Goal: Communication & Community: Answer question/provide support

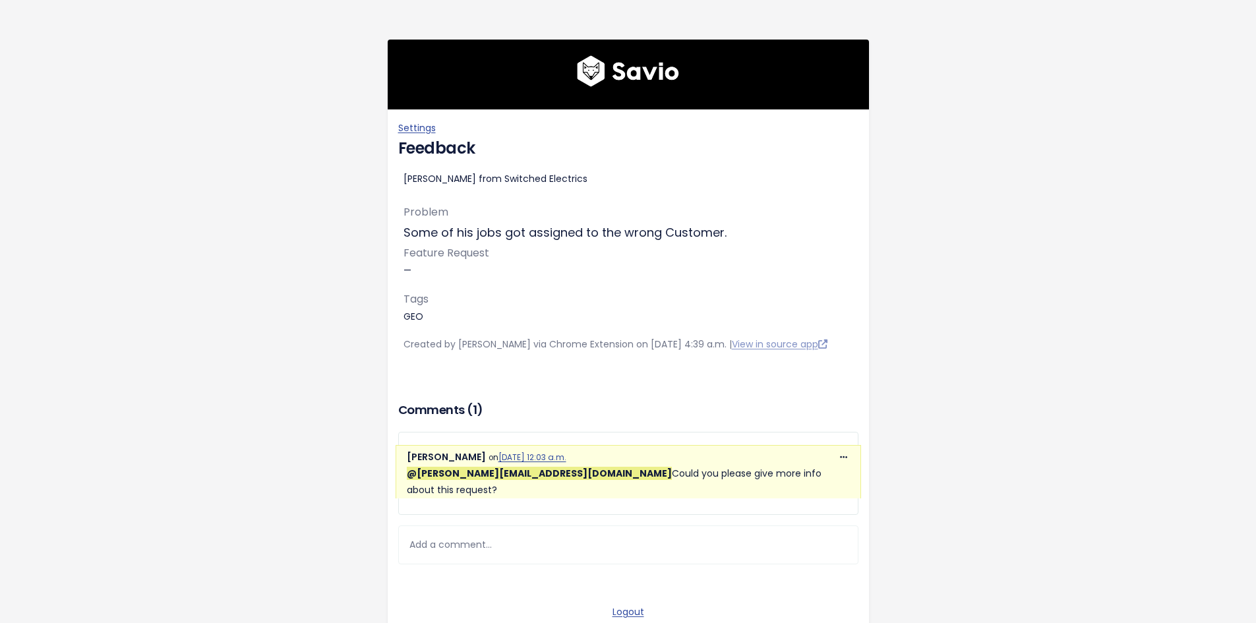
scroll to position [109, 0]
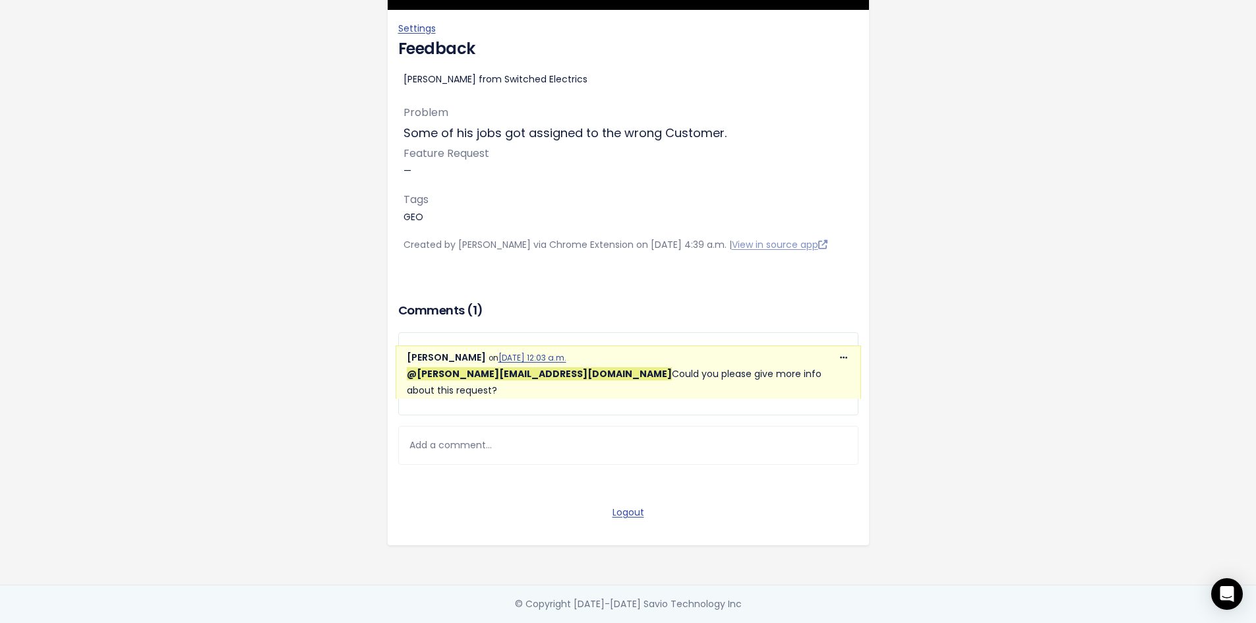
click at [533, 452] on div "Add a comment..." at bounding box center [628, 445] width 460 height 39
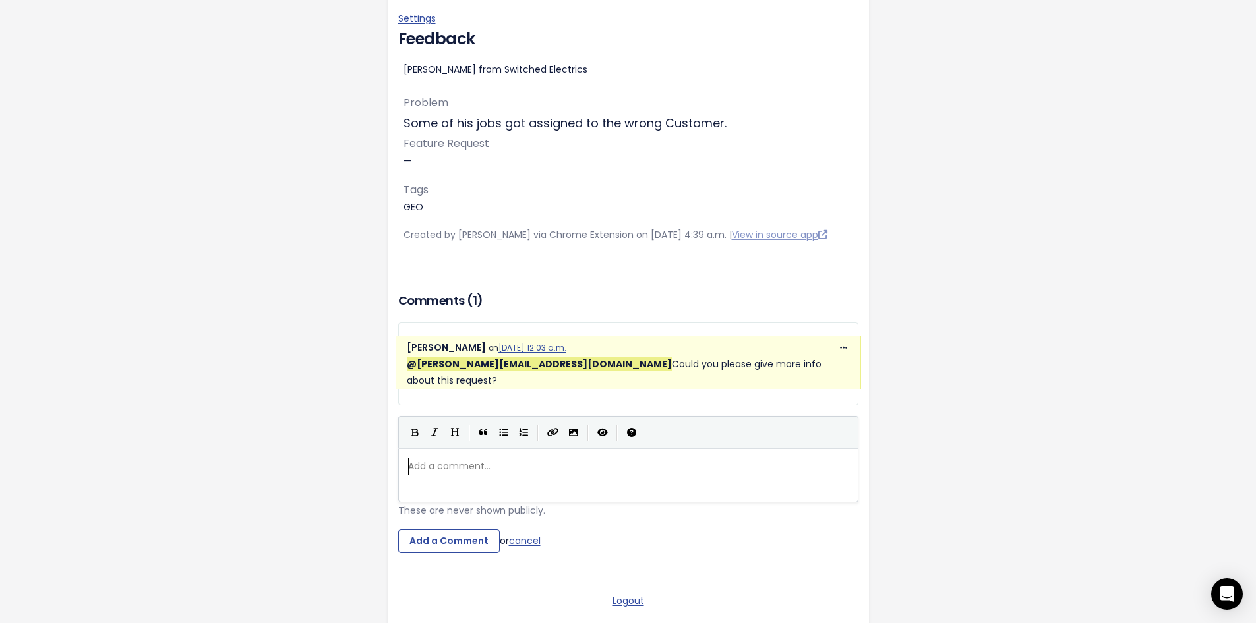
scroll to position [5, 0]
click at [533, 442] on div "| | | |" at bounding box center [628, 432] width 460 height 32
click at [524, 460] on pre "​" at bounding box center [634, 466] width 456 height 16
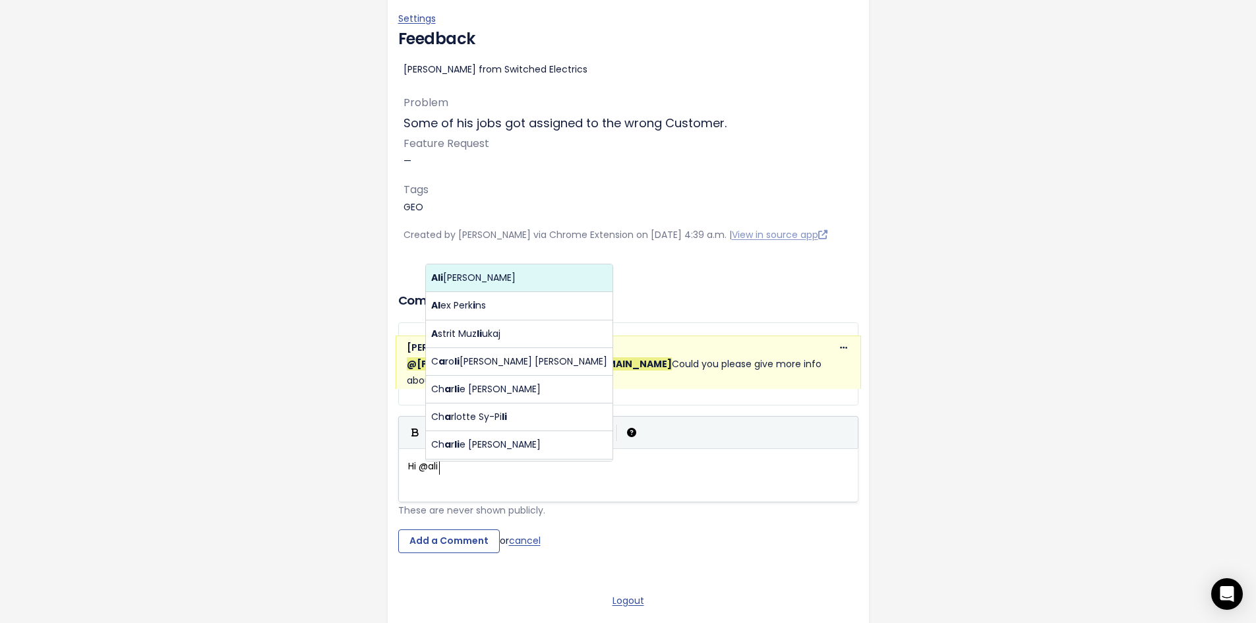
scroll to position [5, 35]
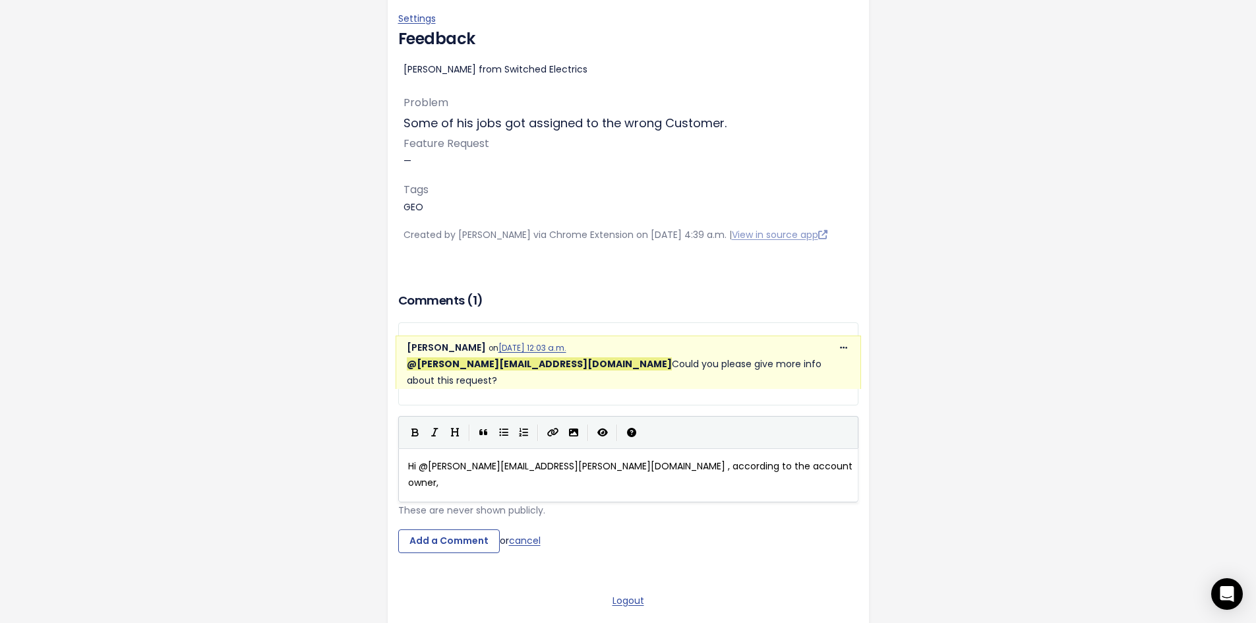
type textarea "Hi @[PERSON_NAME][EMAIL_ADDRESS][PERSON_NAME][DOMAIN_NAME] , according to the a…"
paste textarea
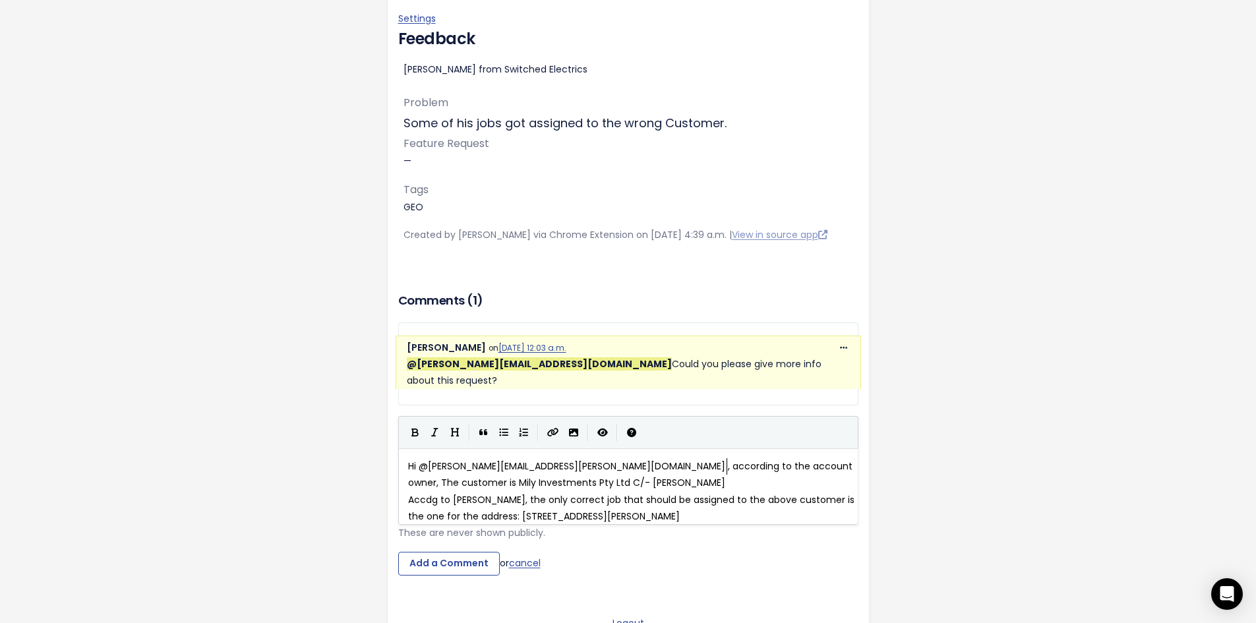
click at [723, 467] on span "Hi @[PERSON_NAME][EMAIL_ADDRESS][PERSON_NAME][DOMAIN_NAME] , according to the a…" at bounding box center [631, 475] width 447 height 30
type textarea "t"
click at [775, 466] on span "Hi @[PERSON_NAME][EMAIL_ADDRESS][PERSON_NAME][DOMAIN_NAME] , according to the a…" at bounding box center [631, 475] width 447 height 30
click at [785, 466] on span "Hi @[PERSON_NAME][EMAIL_ADDRESS][PERSON_NAME][DOMAIN_NAME] , according to the a…" at bounding box center [631, 475] width 447 height 30
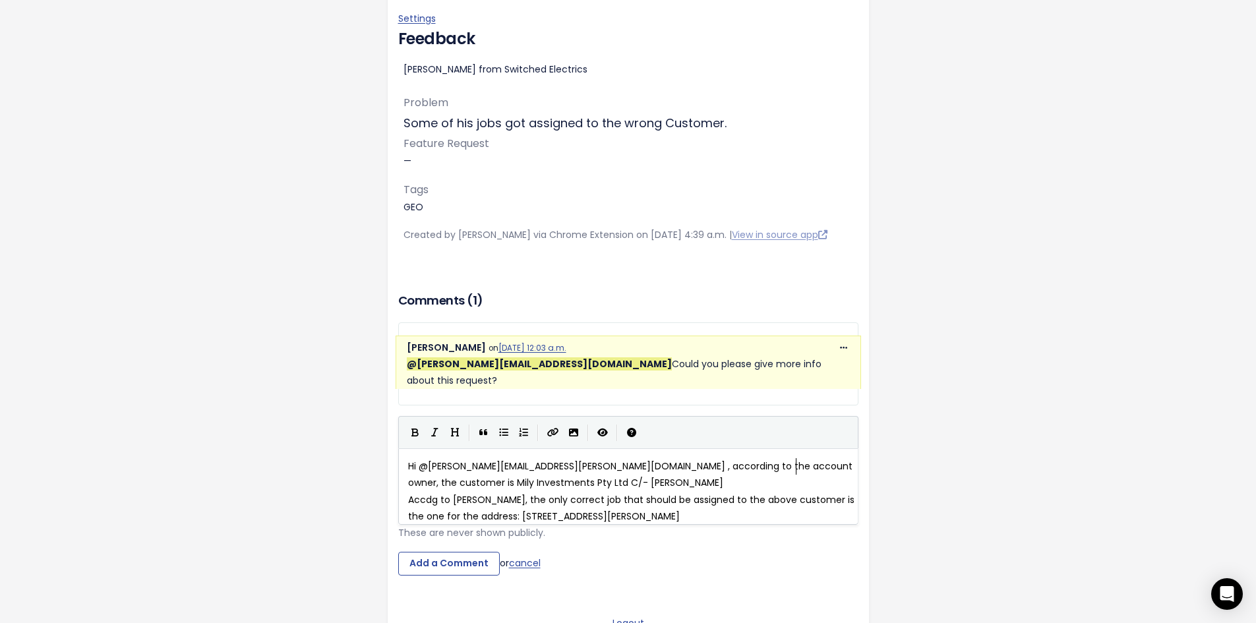
drag, startPoint x: 790, startPoint y: 470, endPoint x: 791, endPoint y: 479, distance: 9.3
click at [790, 471] on span "Hi @[PERSON_NAME][EMAIL_ADDRESS][PERSON_NAME][DOMAIN_NAME] , according to the a…" at bounding box center [631, 475] width 447 height 30
type textarea "Accdg to [PERSON_NAME],"
drag, startPoint x: 477, startPoint y: 500, endPoint x: 385, endPoint y: 504, distance: 91.7
type textarea "And t"
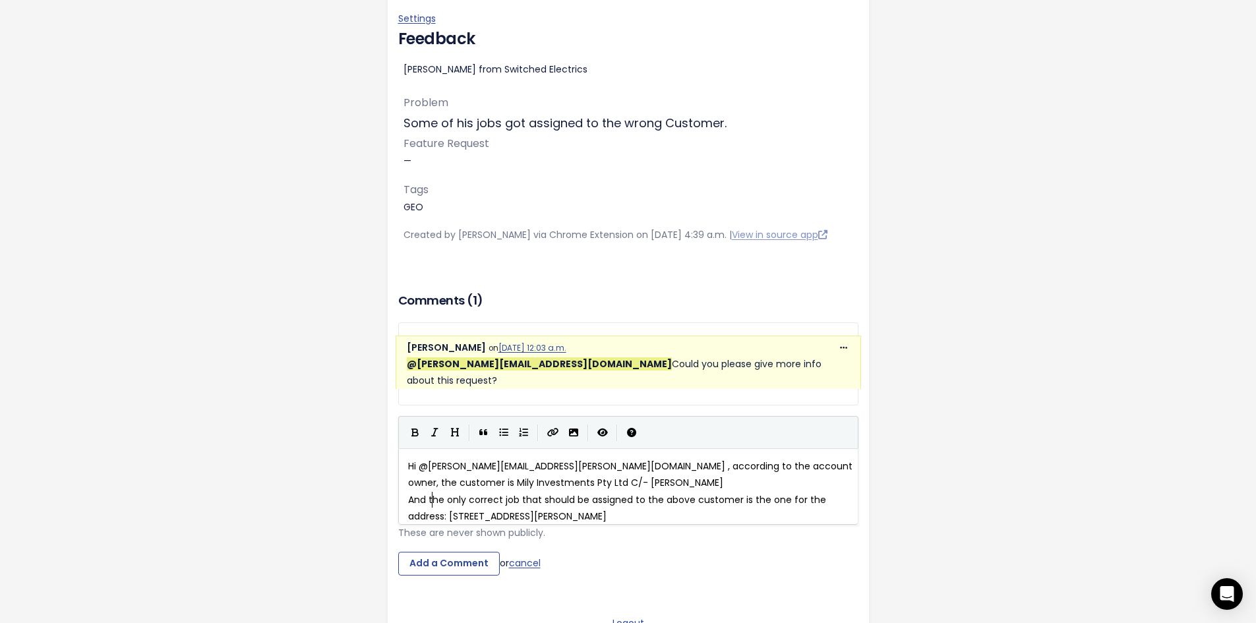
scroll to position [5, 23]
click at [514, 520] on span "And the only correct job that should be assigned to the above customer is the o…" at bounding box center [618, 508] width 421 height 30
click at [567, 509] on pre "And the only correct job that should be assigned to the above customer is the o…" at bounding box center [634, 508] width 456 height 33
click at [745, 513] on pre "And the only correct job that should be assigned to the above customer is the o…" at bounding box center [634, 508] width 456 height 33
click at [785, 500] on span "And the only correct job that should be assigned to the above customer is the o…" at bounding box center [618, 508] width 421 height 30
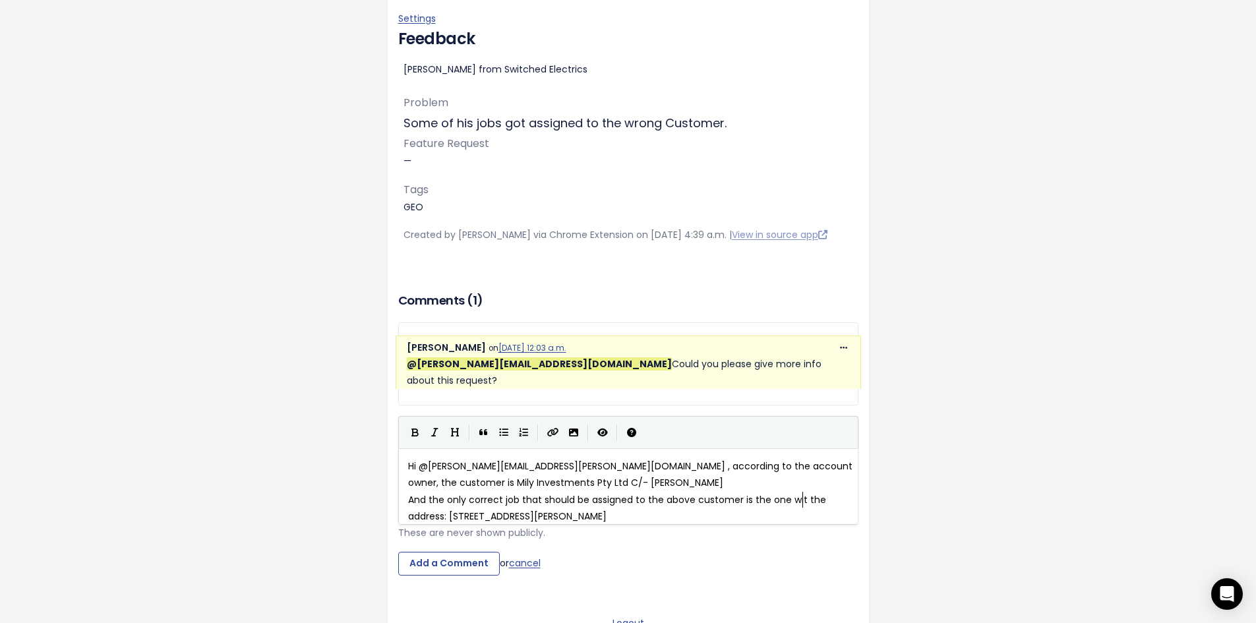
type textarea "with"
click at [768, 526] on div "x Hi @[PERSON_NAME][EMAIL_ADDRESS][PERSON_NAME][DOMAIN_NAME] , according to the…" at bounding box center [634, 492] width 456 height 72
type textarea "The rest are no"
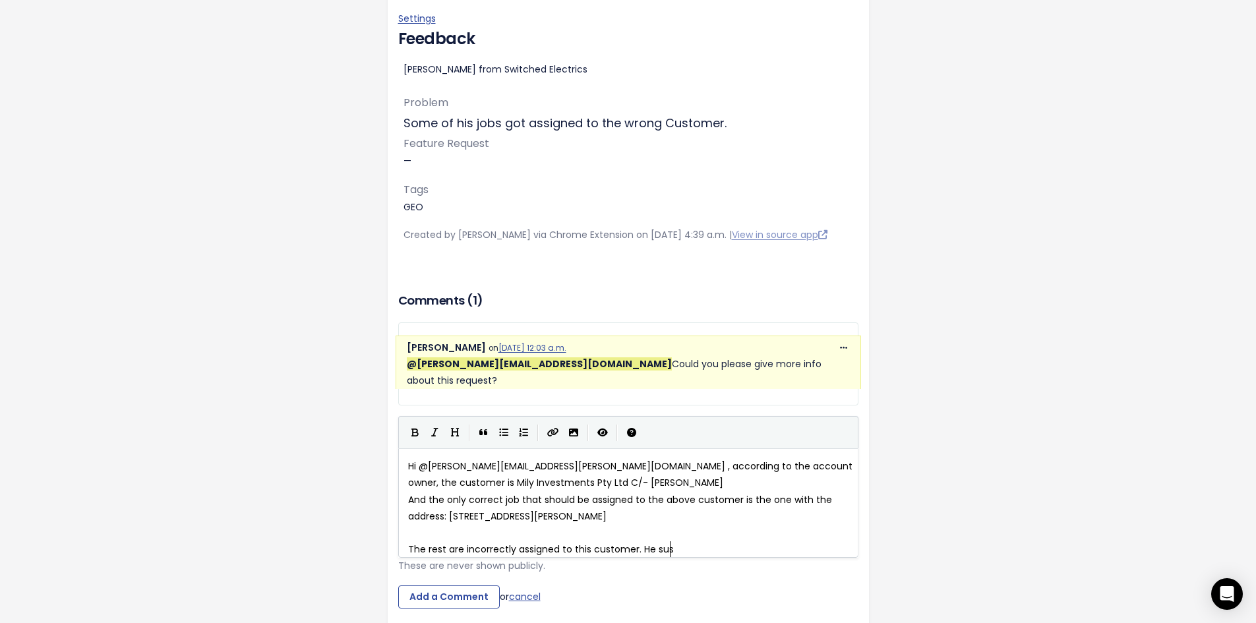
type textarea "incorrectly assigned to this customer. He suscp"
type textarea "wants to know if it's becas"
type textarea "use he's been adding c"
type textarea "job sin"
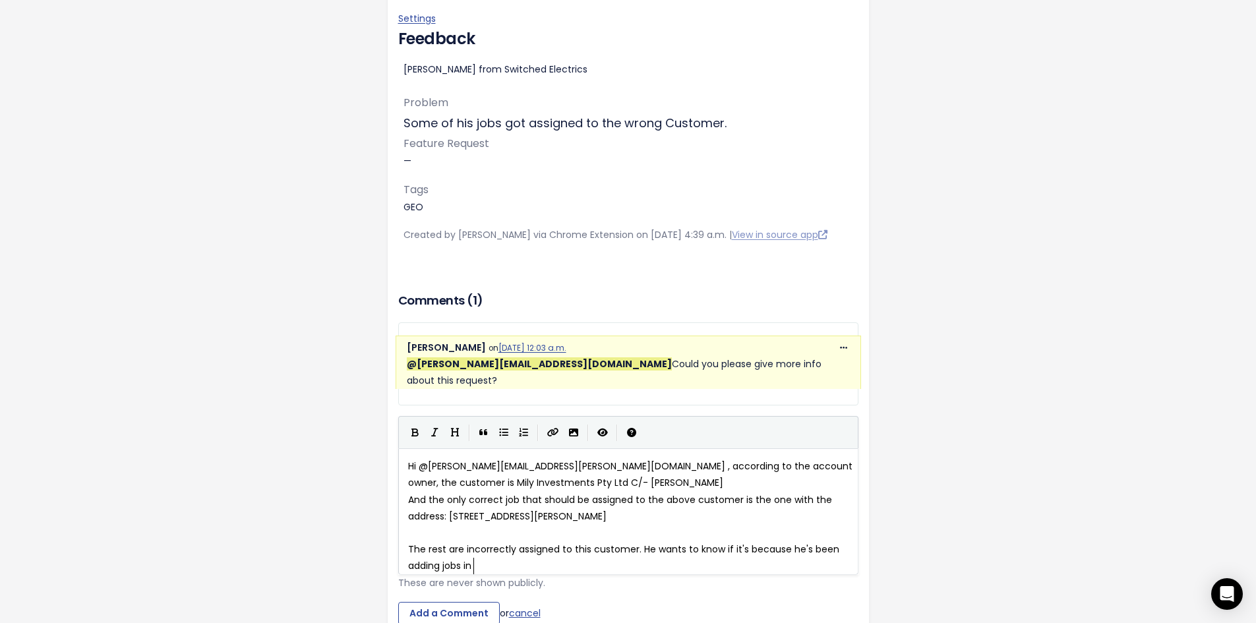
type textarea "s in H"
type textarea "[PERSON_NAME]"
type textarea "o before b"
type textarea "without a customer as"
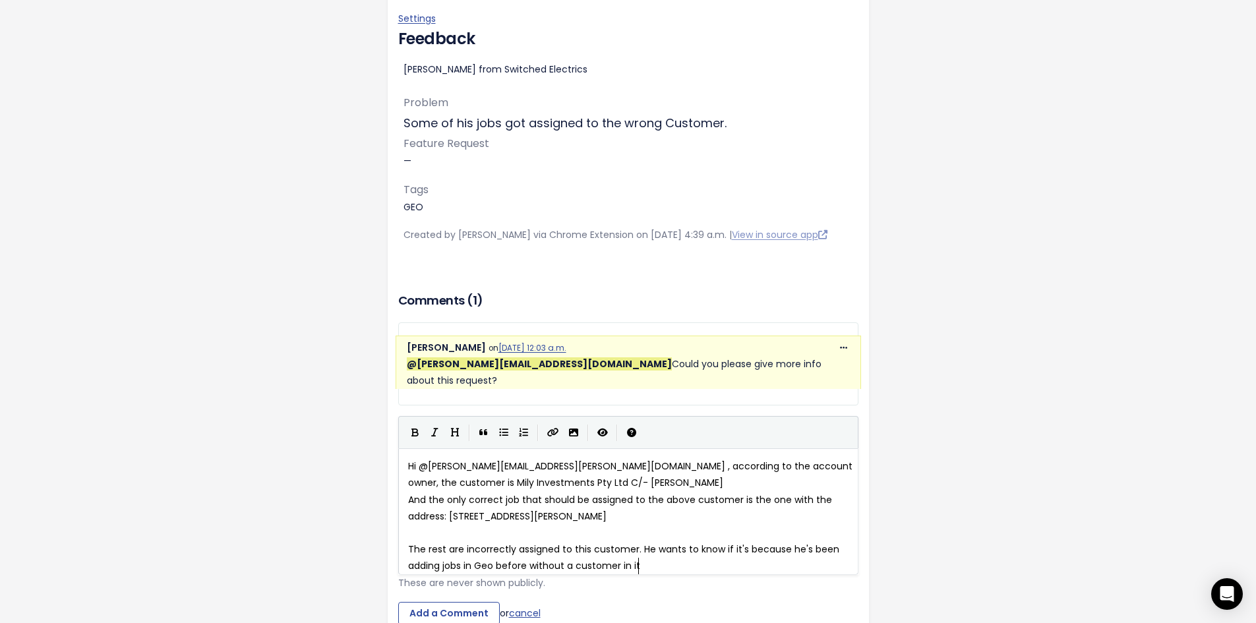
scroll to position [5, 16]
type textarea "in it?"
type textarea ". And whay"
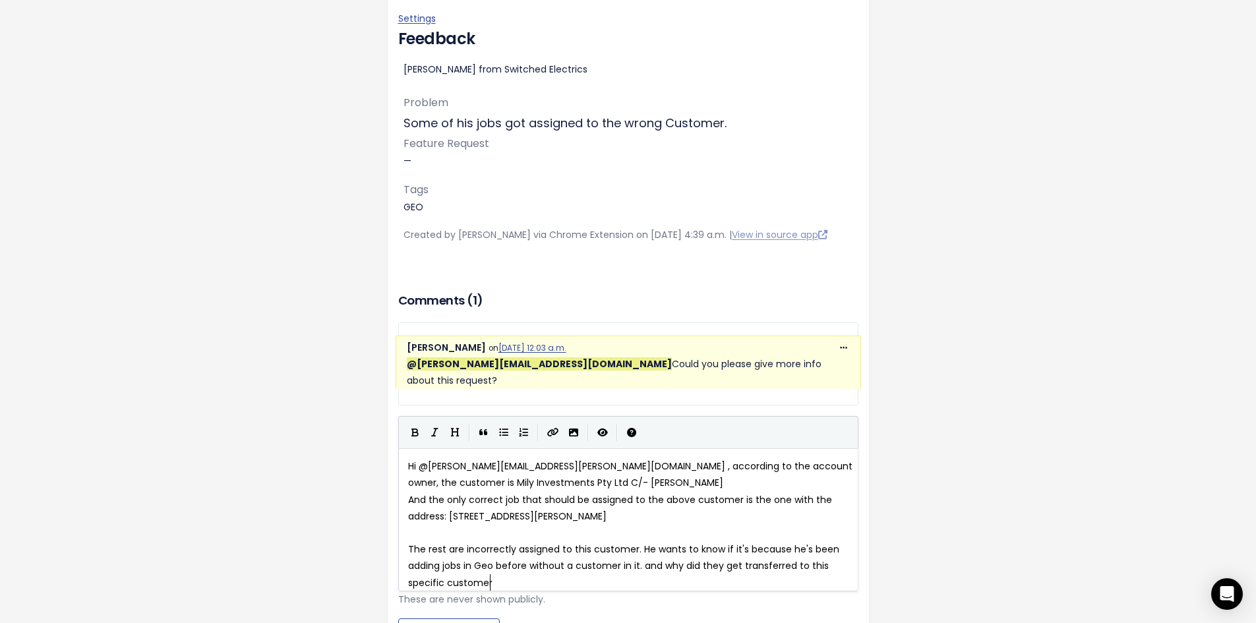
type textarea "and why did they get transferred to this specific customer."
type textarea "? Thank you."
type textarea "and hiope"
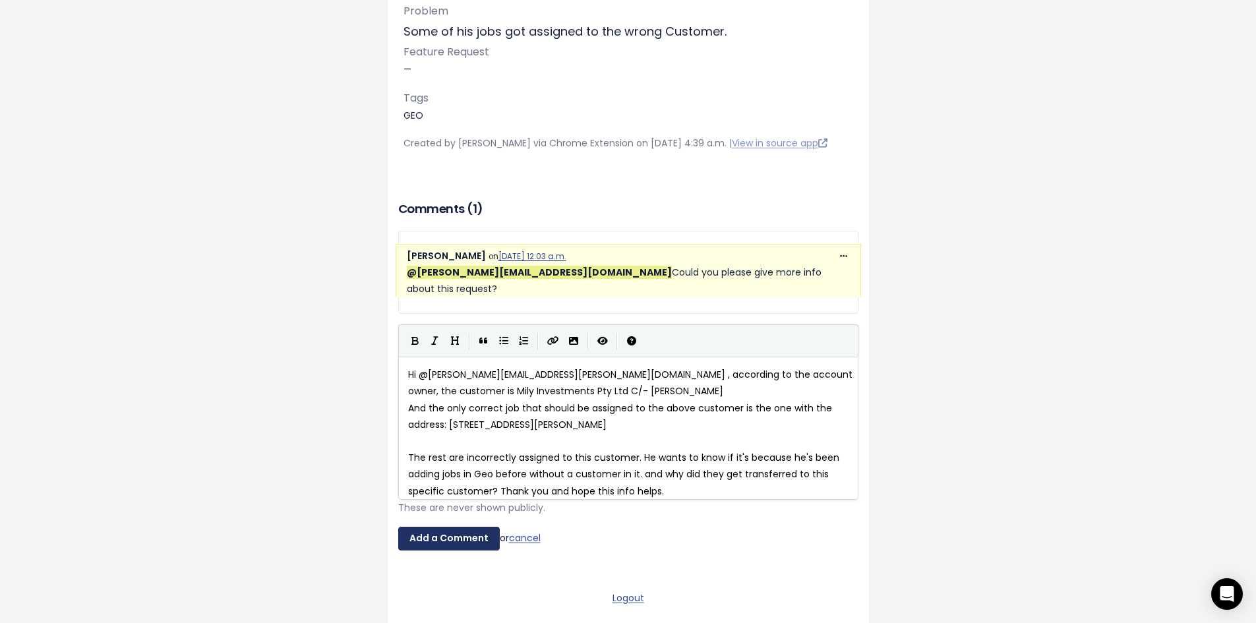
type textarea "ope this info helps."
click at [465, 551] on input "Add a Comment" at bounding box center [449, 539] width 102 height 24
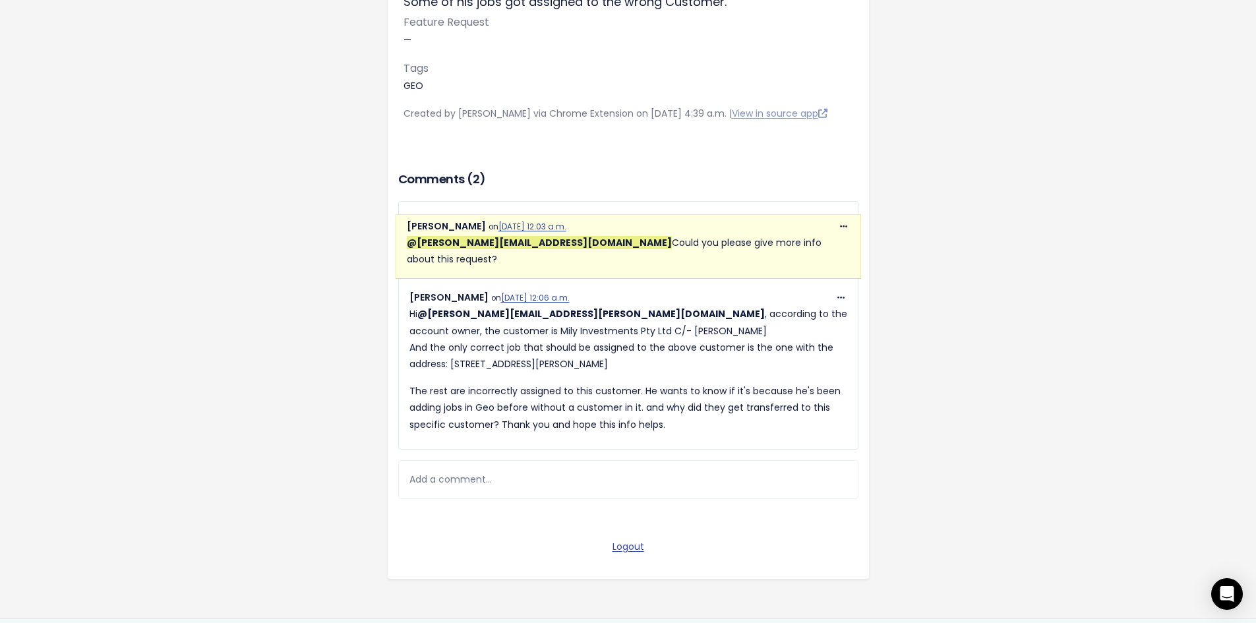
scroll to position [208, 0]
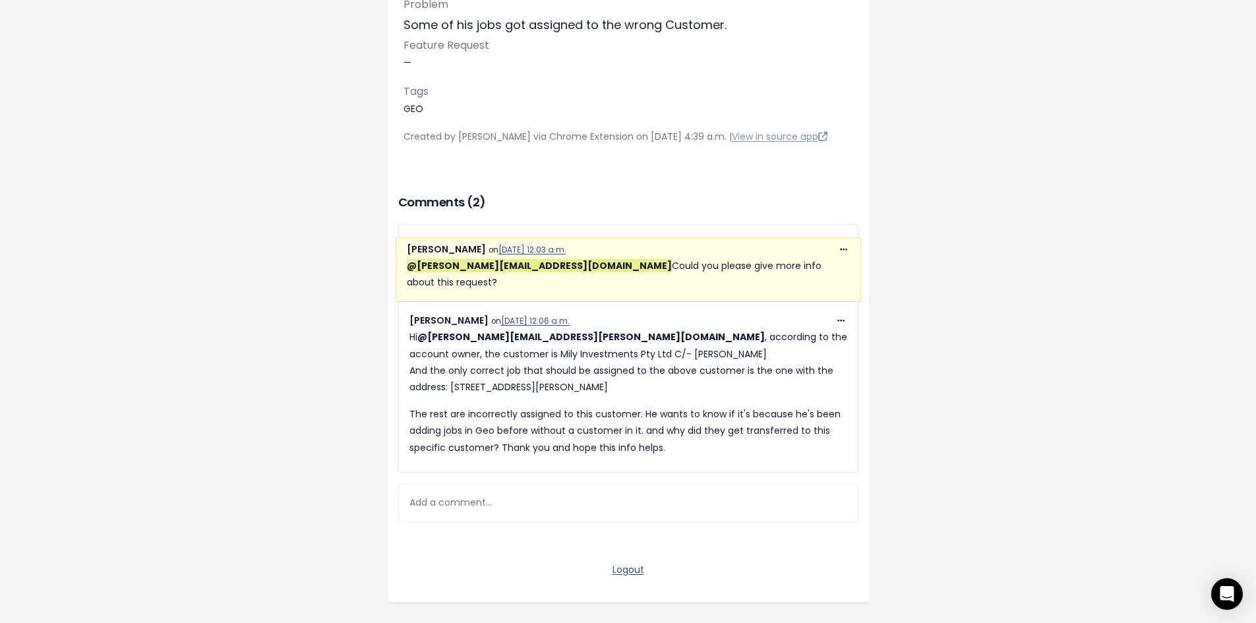
click at [321, 204] on div "Settings Feedback [PERSON_NAME] from Switched Electrics Problem Some of his job…" at bounding box center [629, 216] width 752 height 849
click at [324, 203] on div "Settings Feedback [PERSON_NAME] from Switched Electrics Problem Some of his job…" at bounding box center [629, 216] width 752 height 849
